Goal: Task Accomplishment & Management: Use online tool/utility

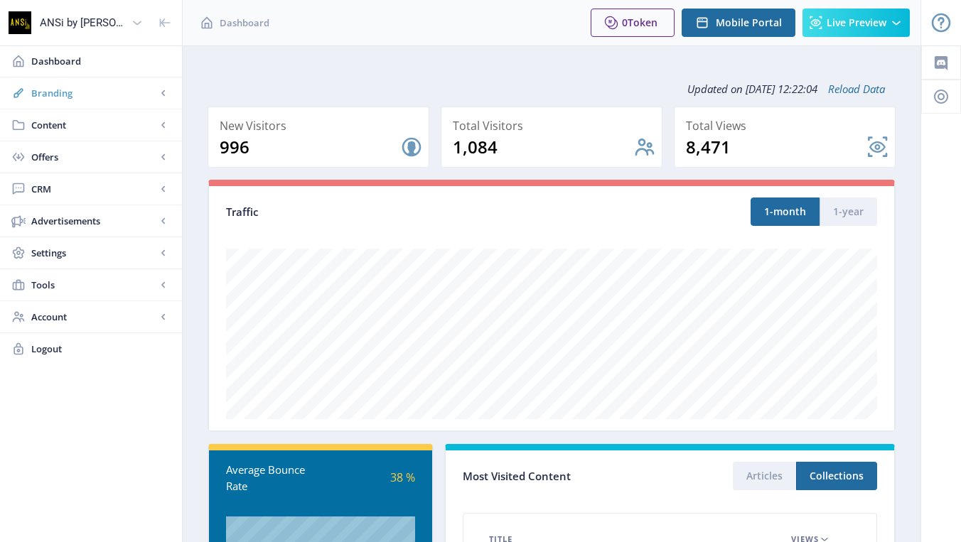
click at [112, 86] on span "Branding" at bounding box center [93, 93] width 125 height 14
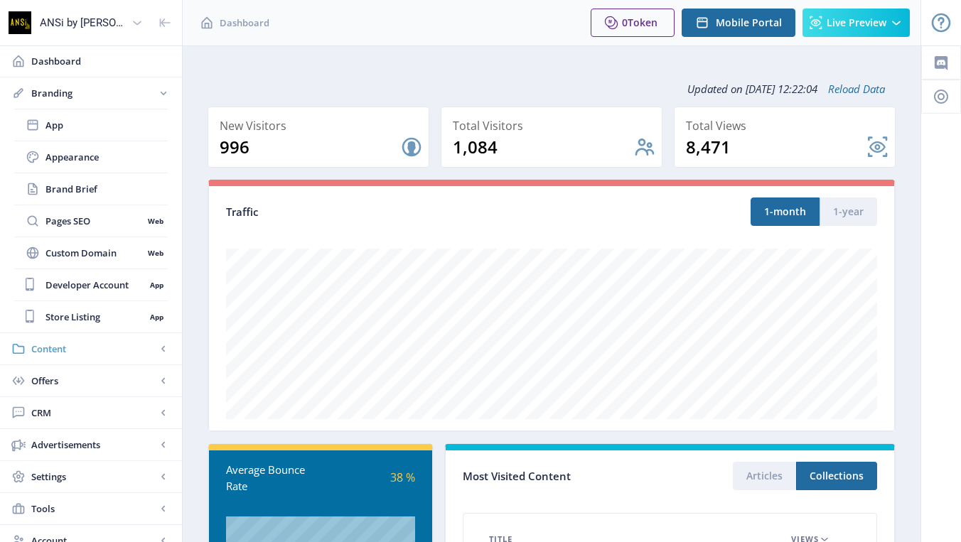
click at [87, 344] on span "Content" at bounding box center [93, 349] width 125 height 14
click at [71, 193] on span "Collections" at bounding box center [106, 189] width 122 height 14
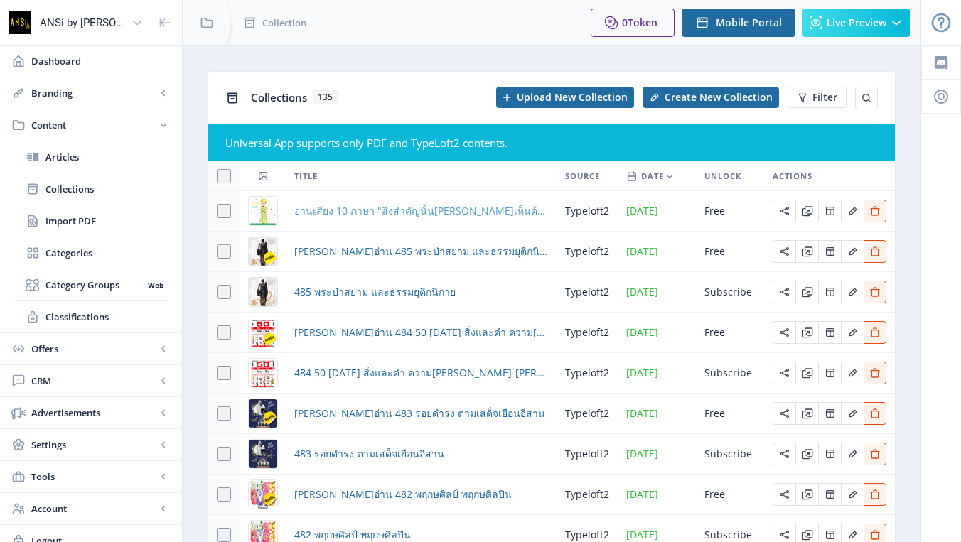
click at [406, 217] on span "อ่านเสียง 10 ภาษา "สิ่งสำคัญนั้น[PERSON_NAME]เห็นด้วย[PERSON_NAME]" วรรณกรรมเจ้…" at bounding box center [421, 210] width 254 height 17
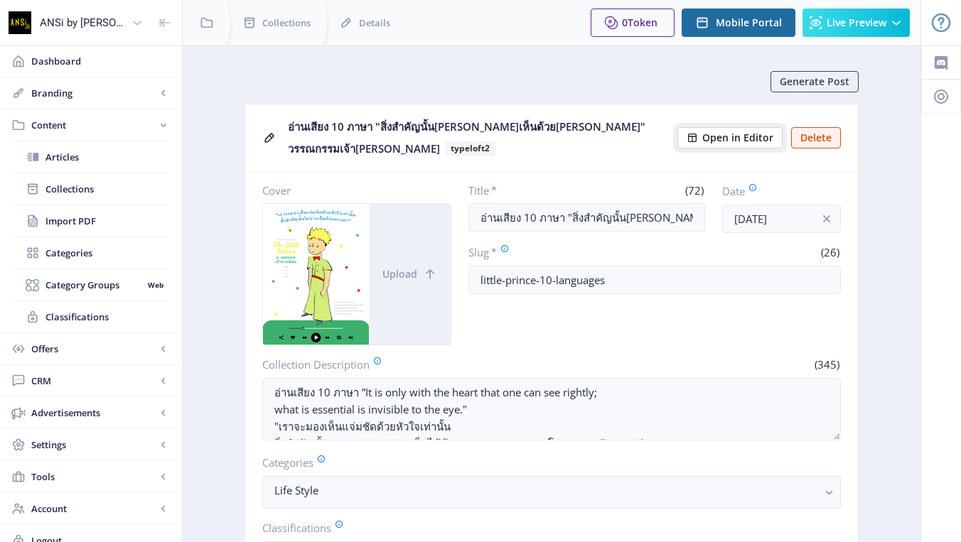
click at [736, 135] on span "Open in Editor" at bounding box center [737, 137] width 71 height 11
